Goal: Find specific page/section: Find specific page/section

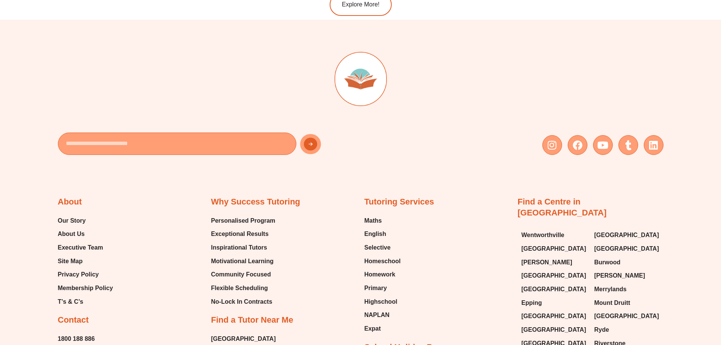
scroll to position [1663, 0]
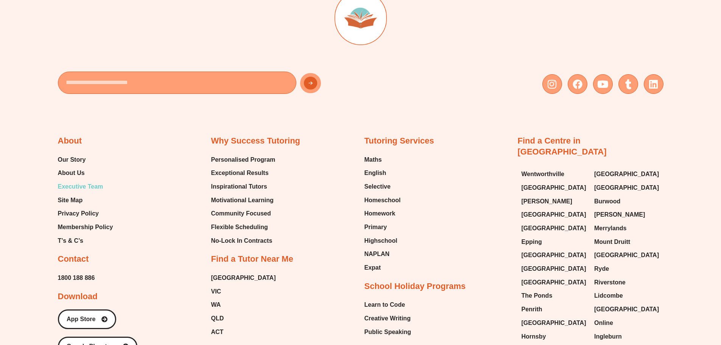
click at [73, 187] on span "Executive Team" at bounding box center [80, 186] width 45 height 11
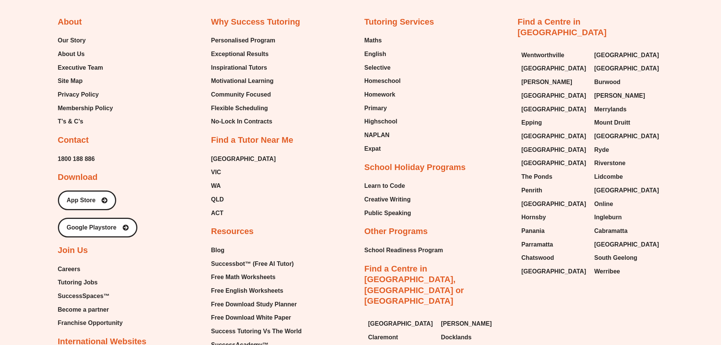
scroll to position [2112, 0]
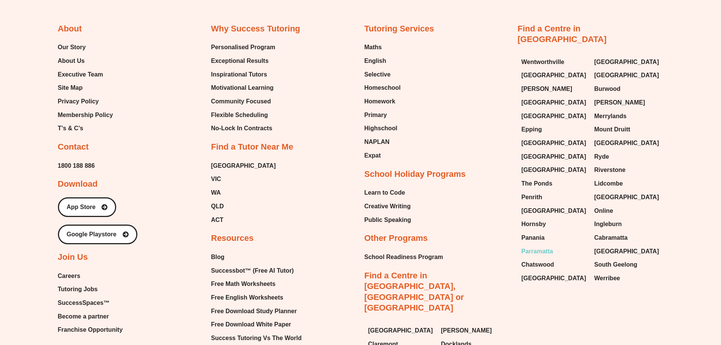
click at [537, 246] on span "Parramatta" at bounding box center [538, 251] width 32 height 11
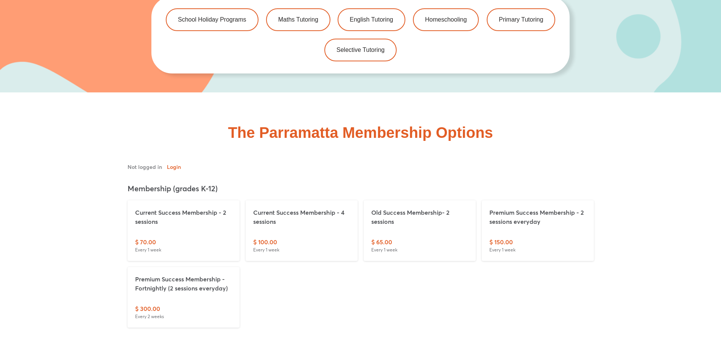
scroll to position [1889, 0]
